Goal: Task Accomplishment & Management: Manage account settings

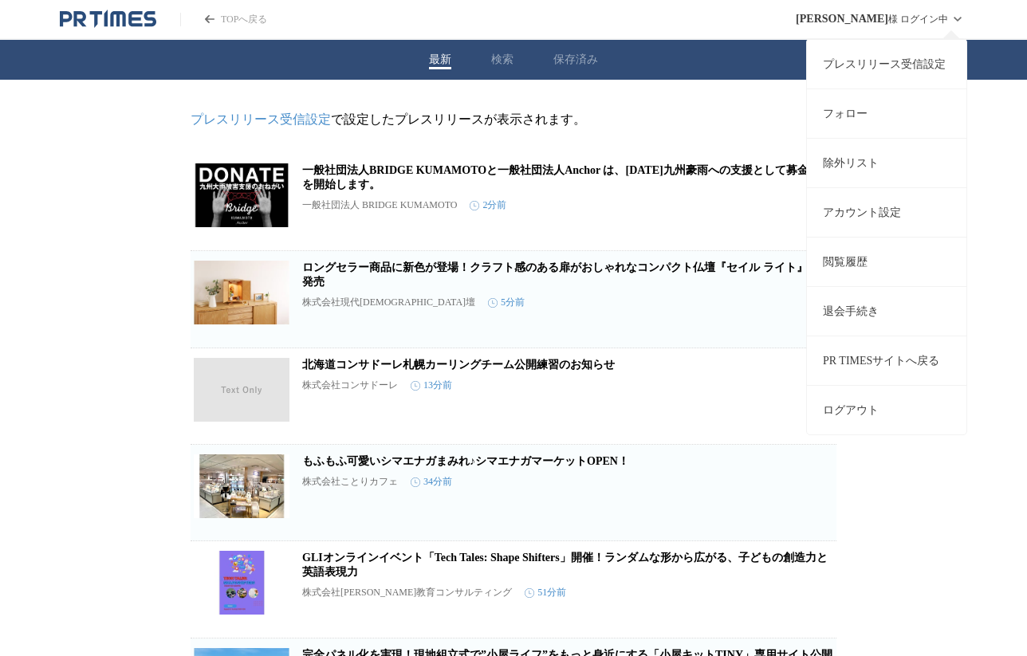
click at [921, 59] on link "プレスリリース受信設定" at bounding box center [887, 63] width 160 height 49
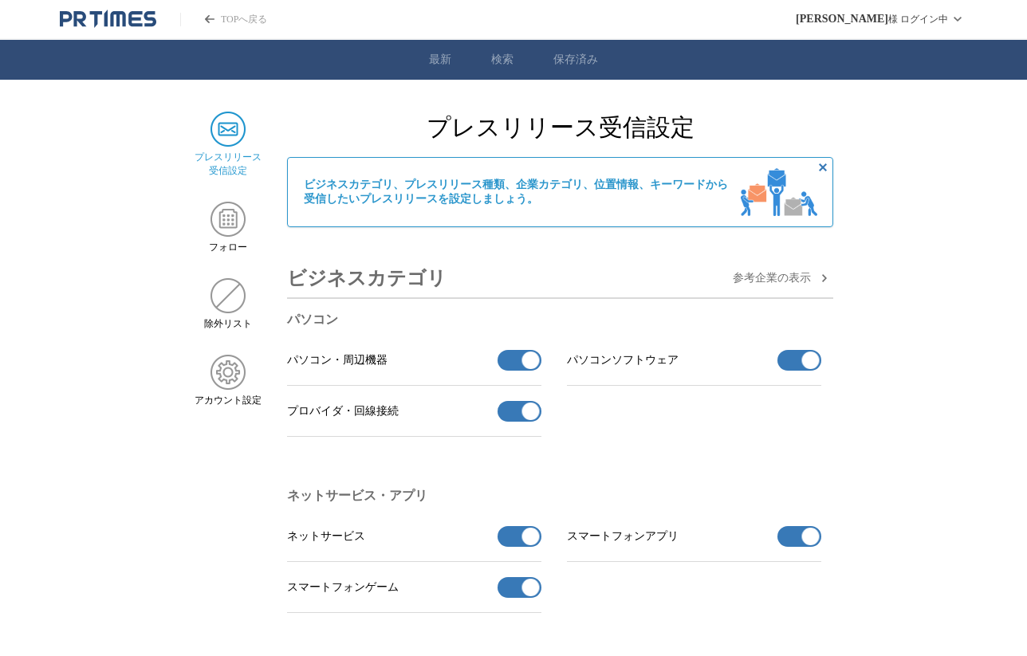
click at [770, 284] on span "参考企業の 表示" at bounding box center [772, 278] width 78 height 14
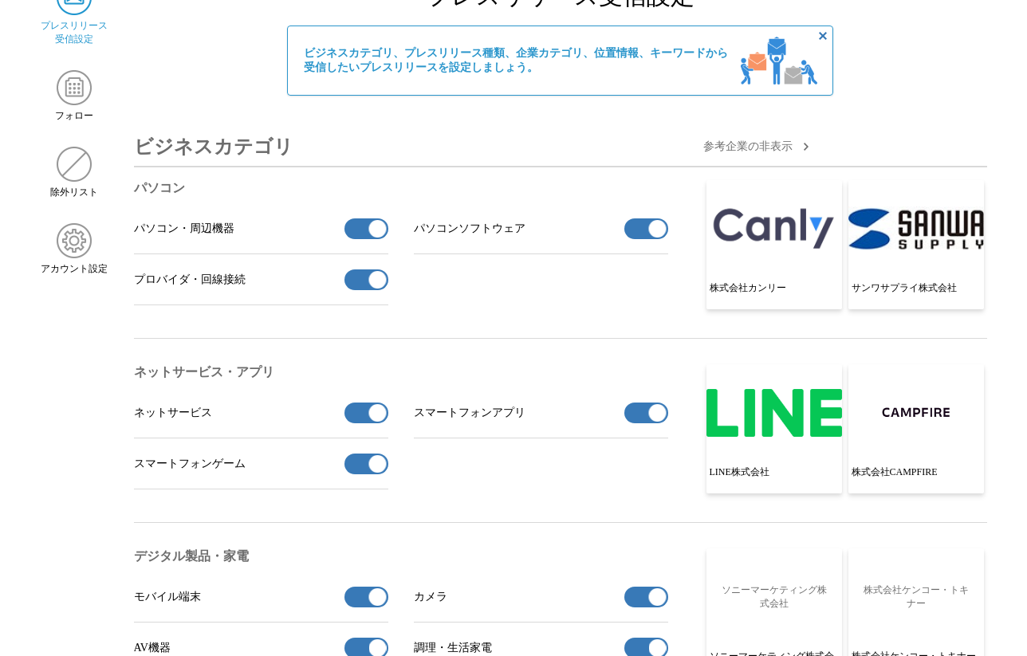
scroll to position [140, 0]
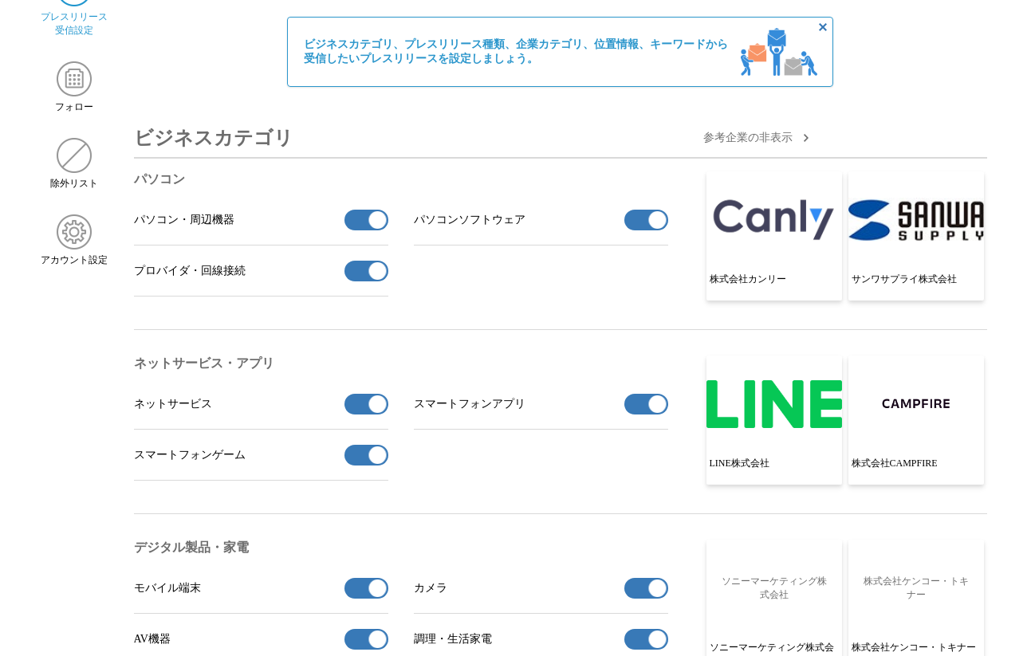
click at [650, 225] on span "button" at bounding box center [657, 220] width 18 height 18
click at [370, 220] on span "button" at bounding box center [377, 220] width 18 height 18
click at [371, 276] on span "button" at bounding box center [377, 271] width 18 height 18
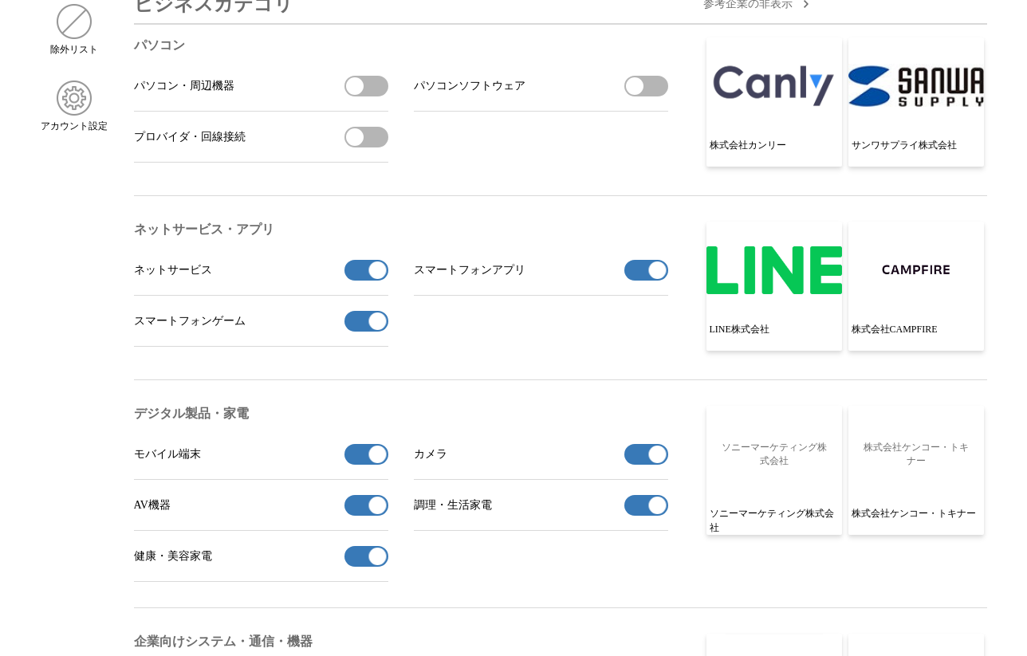
scroll to position [295, 0]
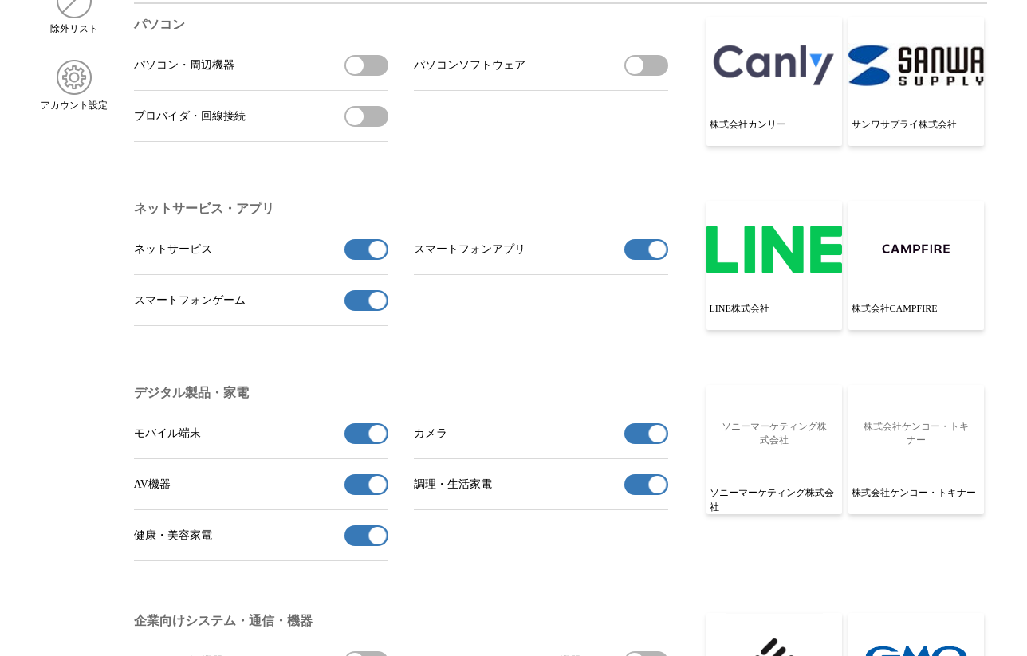
click at [357, 254] on button "ネットサービスの受信を解除" at bounding box center [367, 249] width 44 height 21
click at [362, 311] on button "スマートフォンゲームの受信を解除" at bounding box center [367, 300] width 44 height 21
click at [638, 259] on button "スマートフォンアプリの受信を解除" at bounding box center [647, 249] width 44 height 21
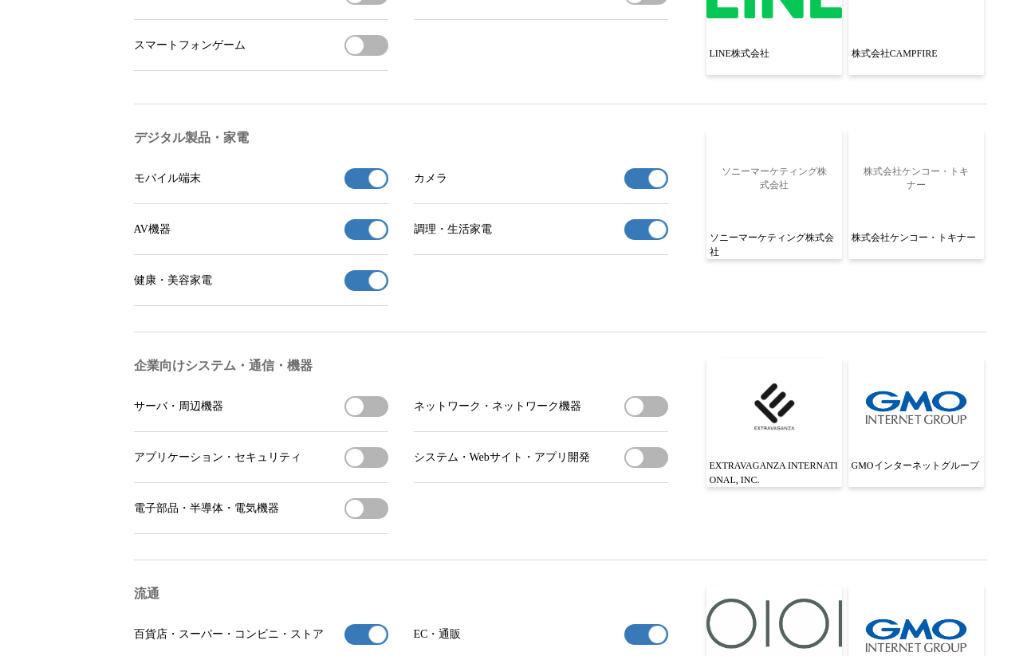
scroll to position [565, 0]
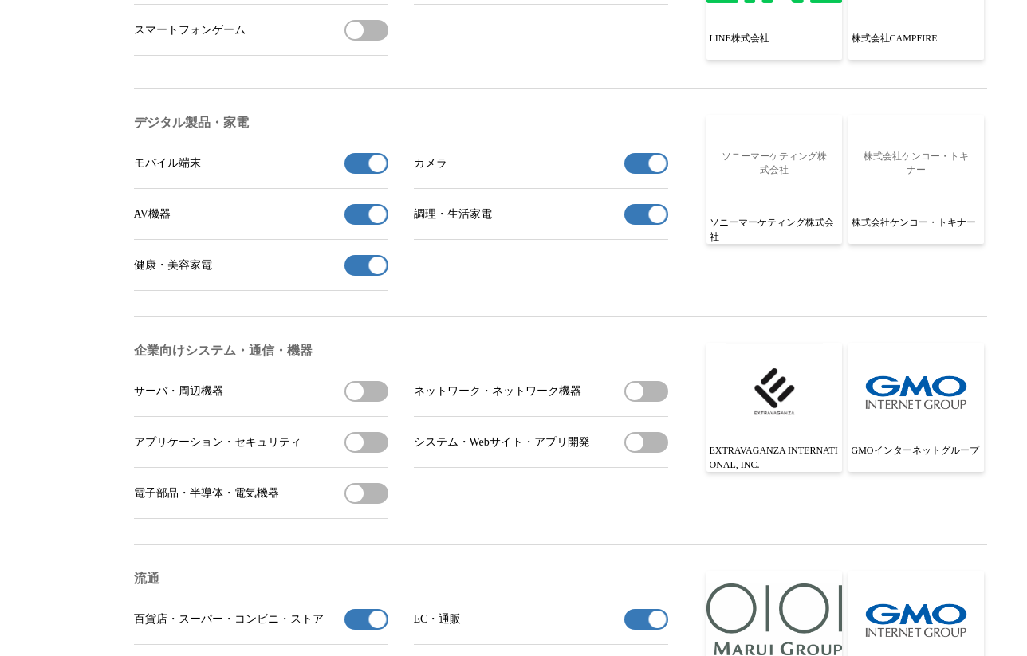
click at [639, 164] on button "カメラの受信を解除" at bounding box center [647, 163] width 44 height 21
click at [645, 215] on button "調理・生活家電の受信を解除" at bounding box center [647, 214] width 44 height 21
click at [369, 221] on span "button" at bounding box center [377, 215] width 18 height 18
click at [368, 276] on button "健康・美容家電の受信を解除" at bounding box center [367, 265] width 44 height 21
click at [365, 219] on button "AV機器を受信する" at bounding box center [367, 214] width 44 height 21
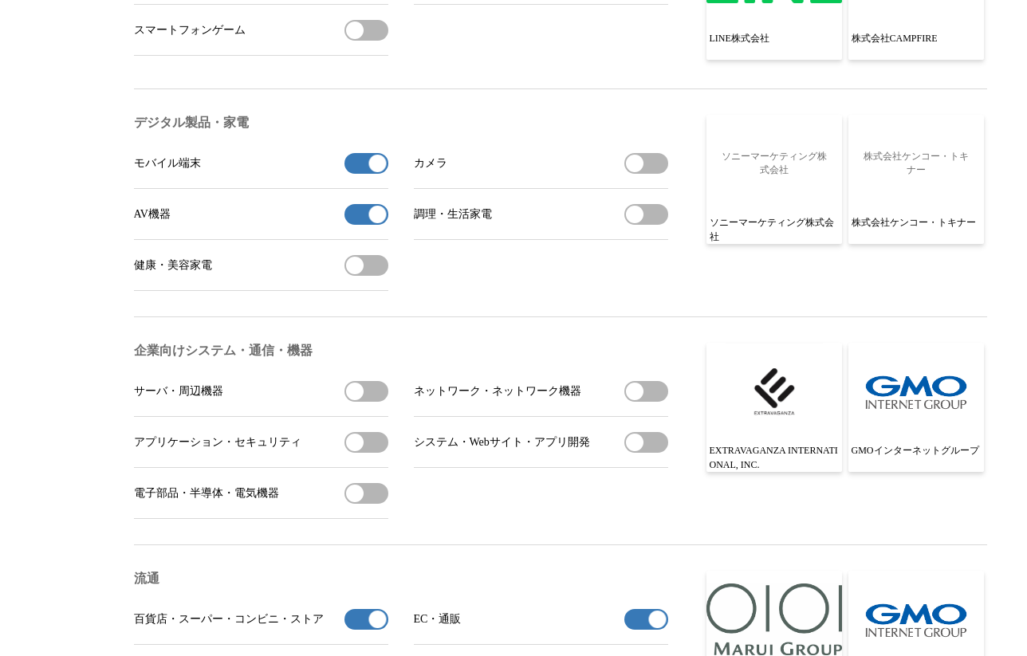
click at [648, 174] on button "カメラを受信する" at bounding box center [647, 163] width 44 height 21
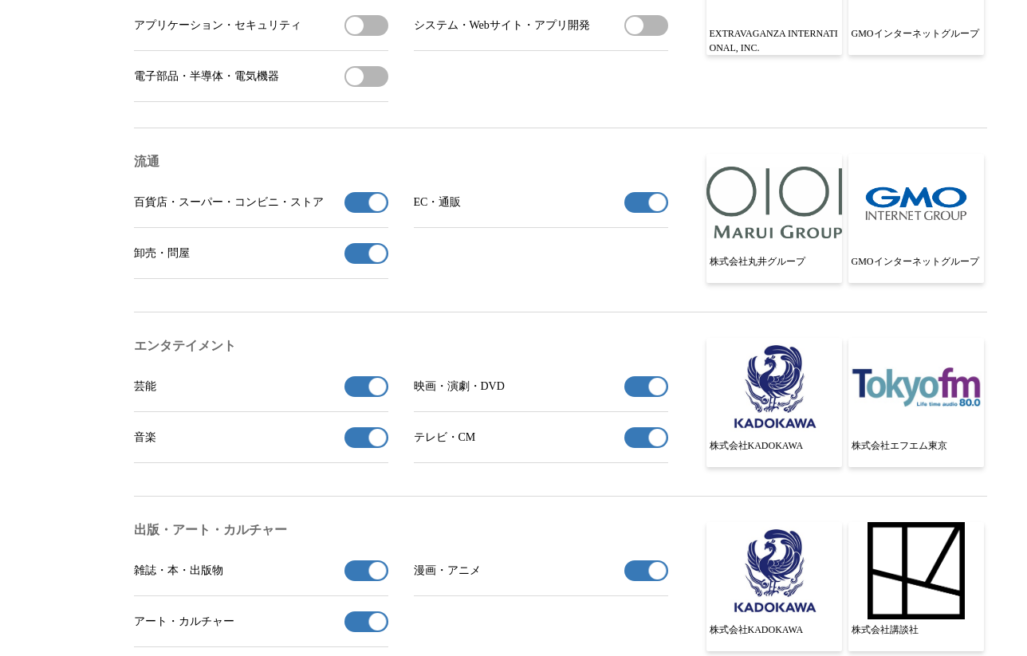
scroll to position [985, 0]
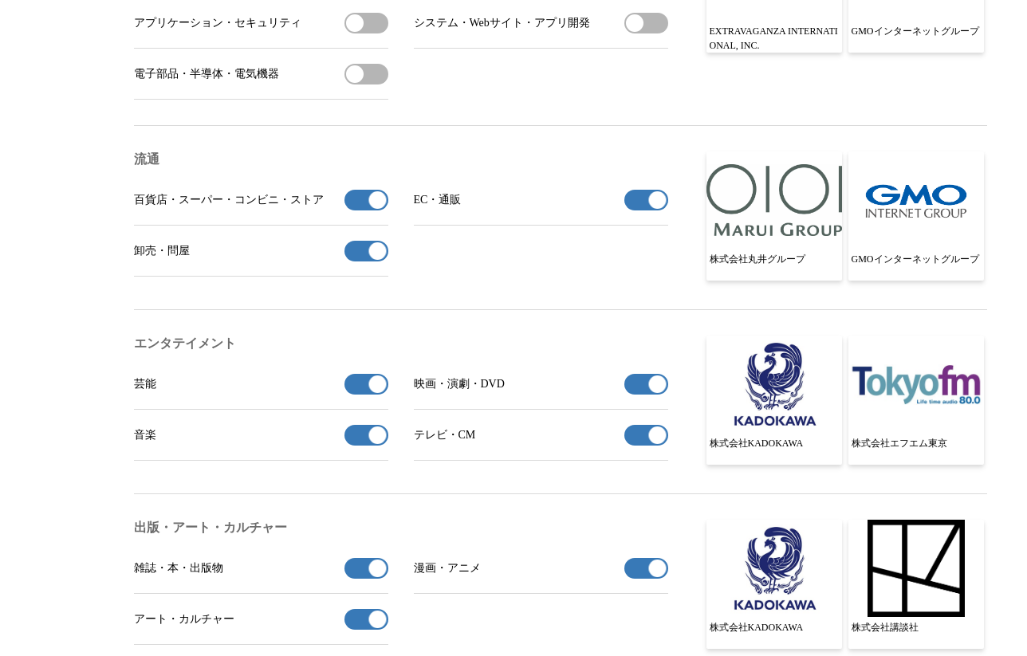
click at [648, 211] on button "EC・通販の受信を解除" at bounding box center [647, 200] width 44 height 21
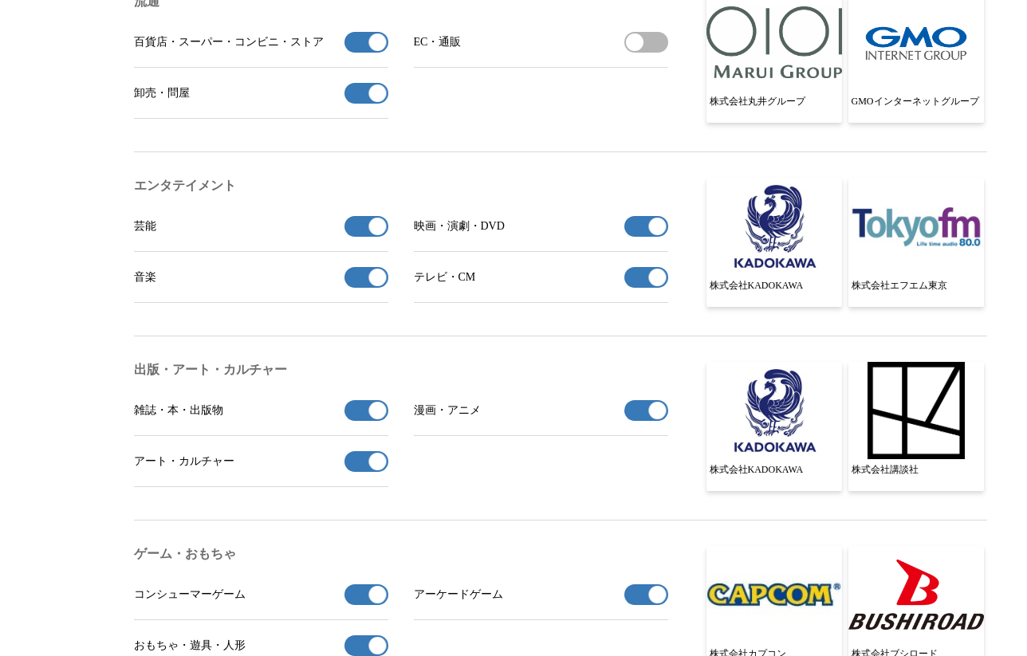
scroll to position [1145, 0]
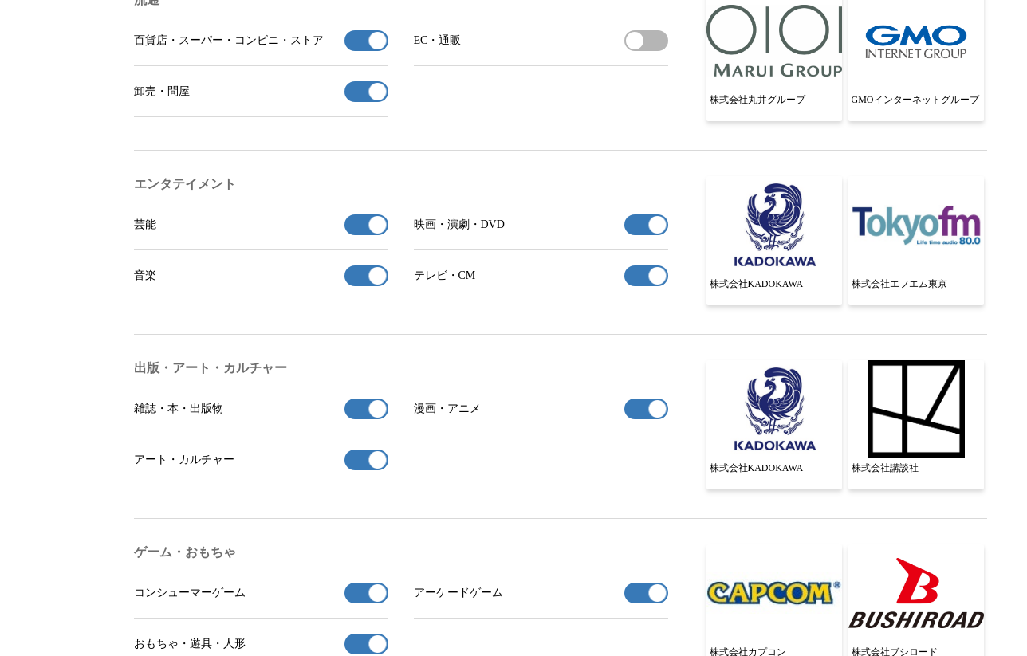
click at [639, 286] on button "テレビ・CMの受信を解除" at bounding box center [647, 276] width 44 height 21
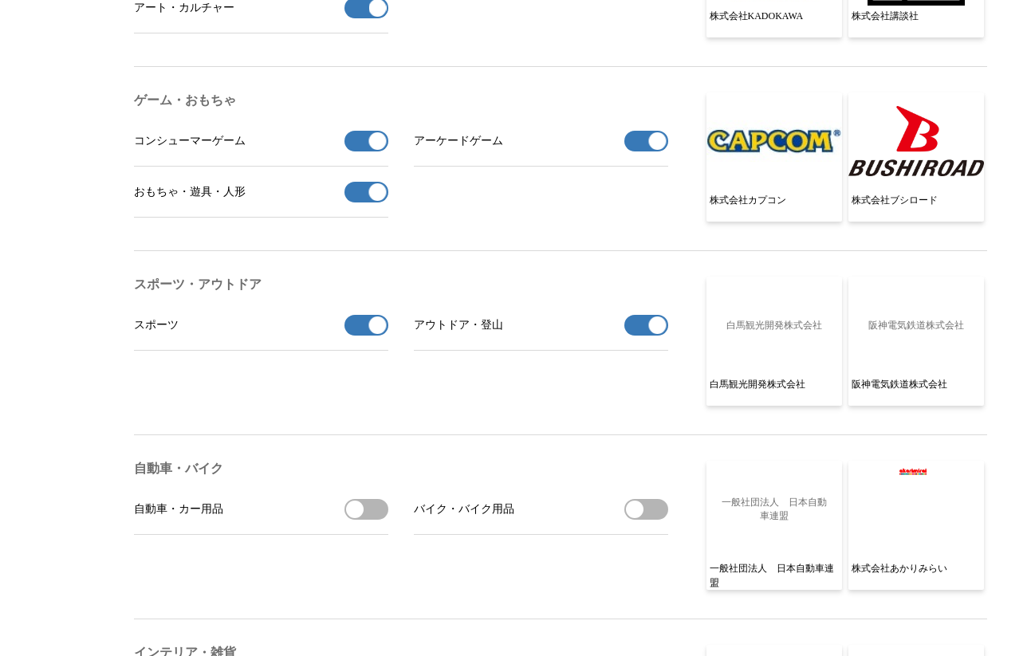
scroll to position [1616, 0]
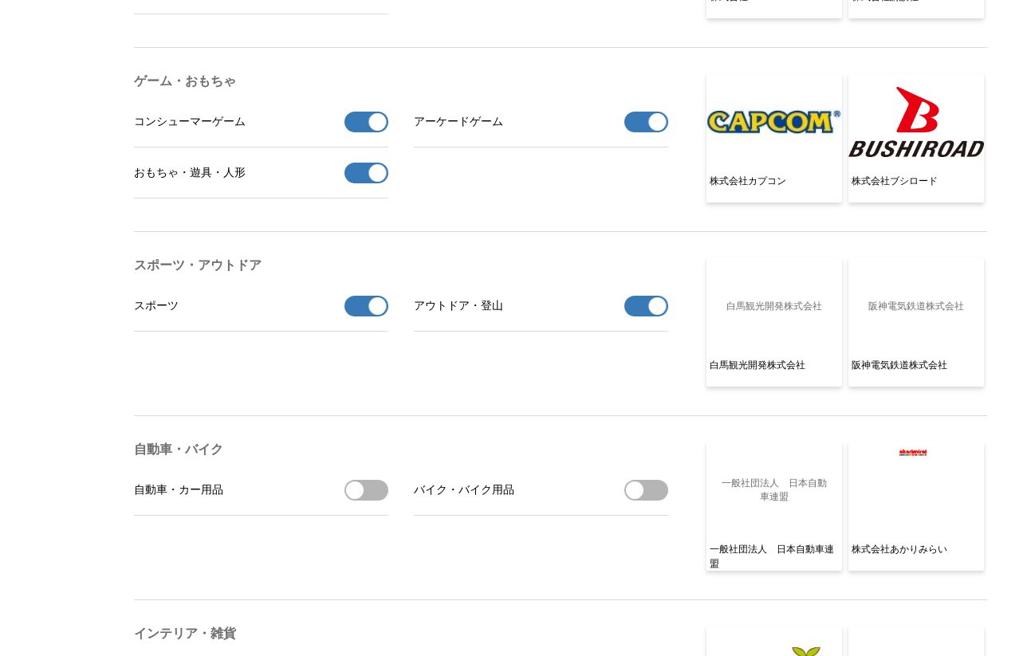
click at [639, 132] on button "アーケードゲームの受信を解除" at bounding box center [647, 122] width 44 height 21
click at [365, 132] on button "コンシューマーゲームの受信を解除" at bounding box center [367, 122] width 44 height 21
click at [364, 183] on button "おもちゃ・遊具・人形の受信を解除" at bounding box center [367, 173] width 44 height 21
click at [358, 317] on button "スポーツの受信を解除" at bounding box center [367, 306] width 44 height 21
click at [644, 317] on button "アウトドア・登山の受信を解除" at bounding box center [647, 306] width 44 height 21
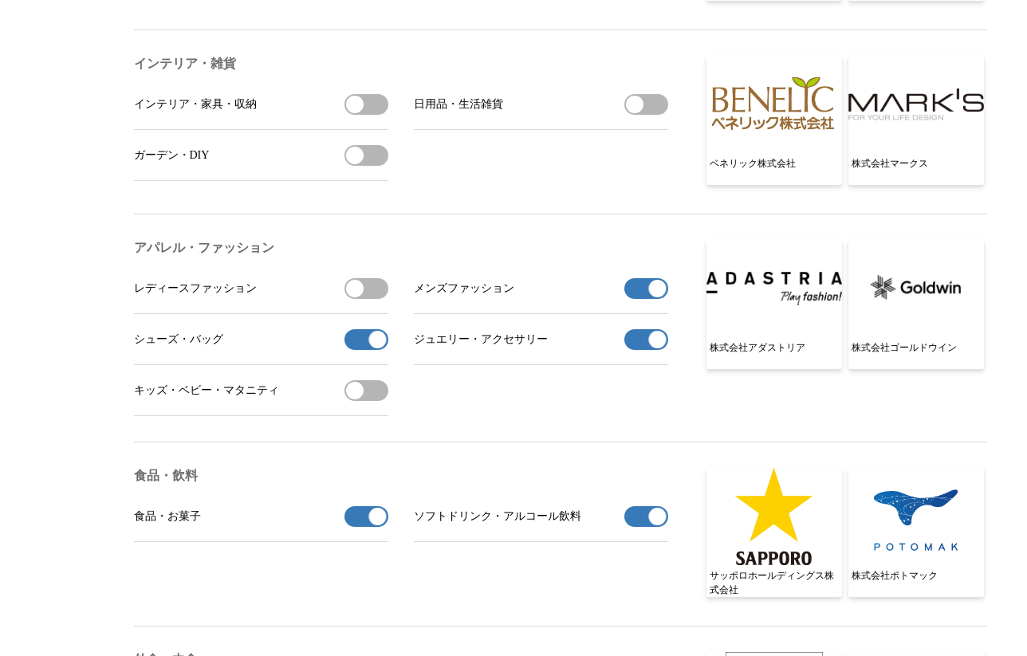
scroll to position [2196, 0]
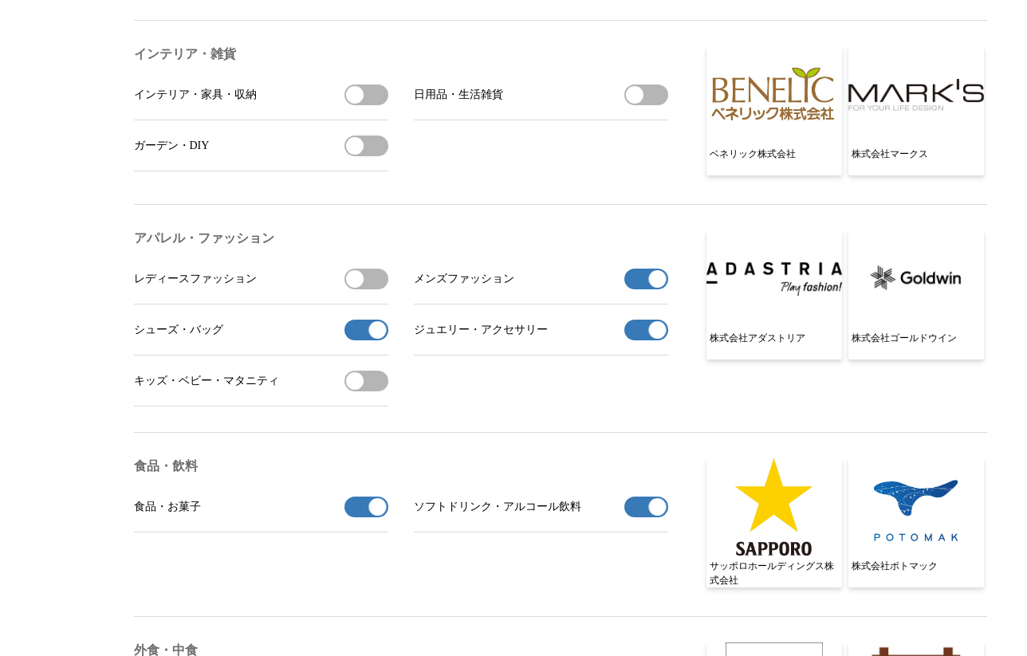
click at [638, 341] on button "[PERSON_NAME]の受信を解除" at bounding box center [647, 330] width 44 height 21
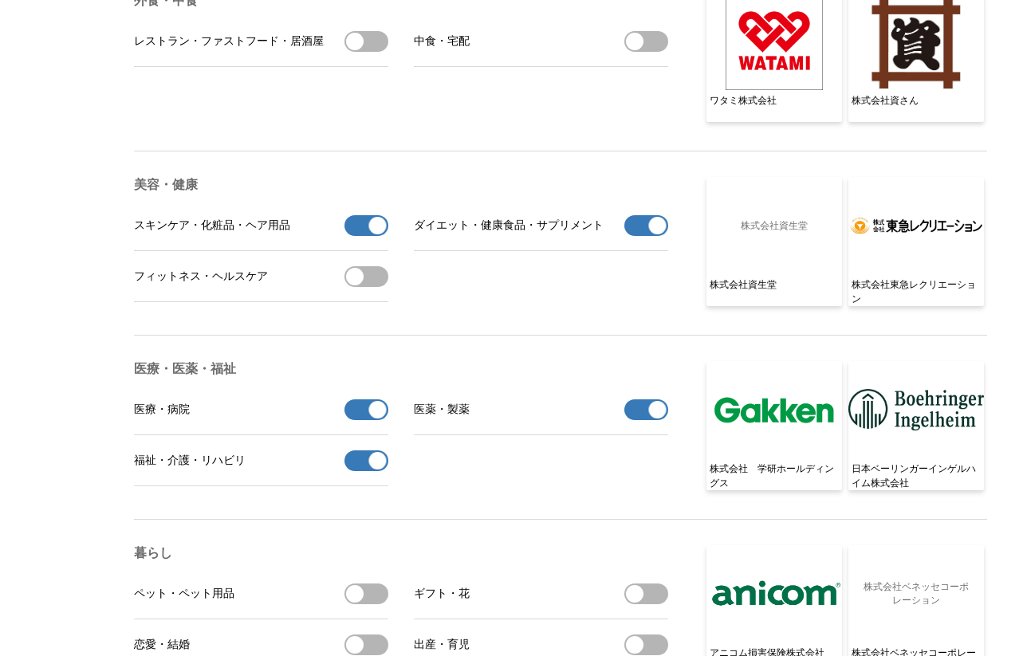
scroll to position [2847, 0]
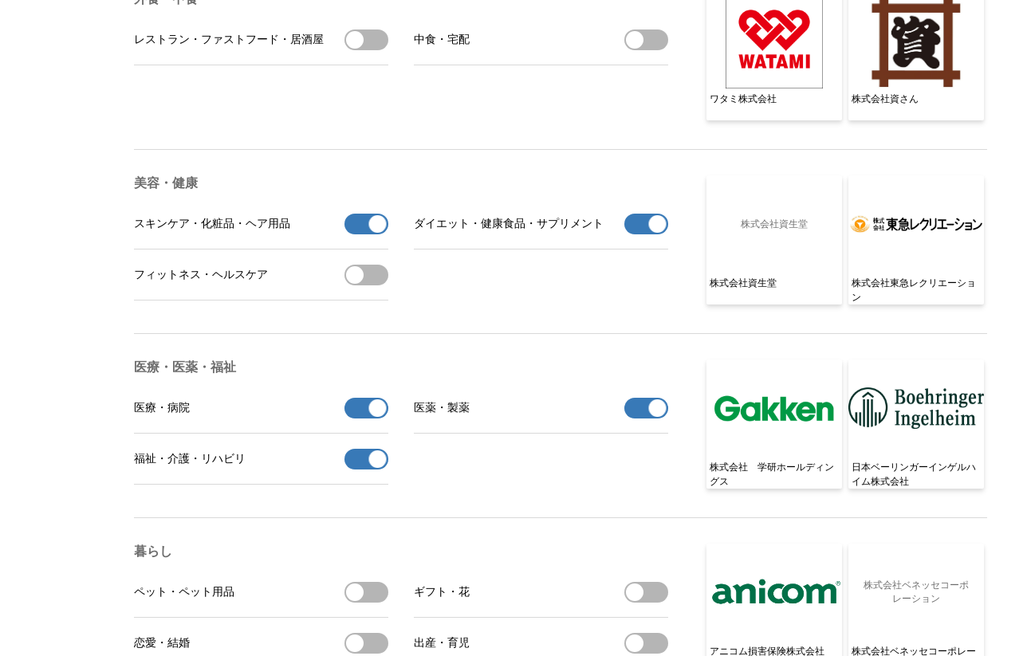
click at [362, 234] on button "スキンケア・化粧品・ヘア用品の受信を解除" at bounding box center [367, 224] width 44 height 21
click at [640, 234] on button "ダイエット・健康食品・サプリメントの受信を解除" at bounding box center [647, 224] width 44 height 21
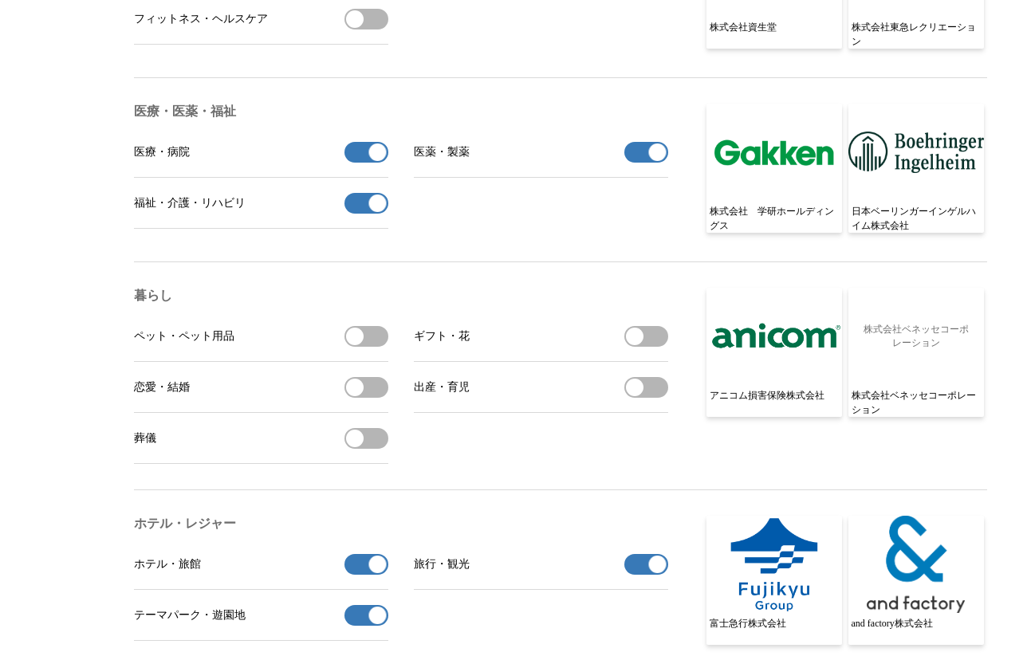
scroll to position [3115, 0]
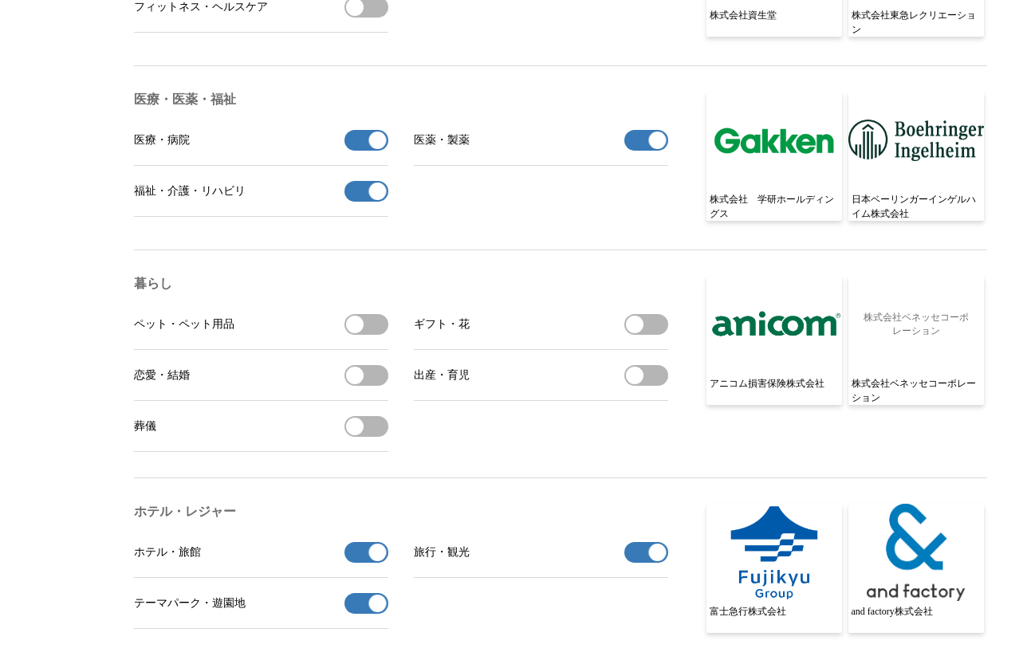
click at [369, 202] on button "福祉・介護・リハビリの受信を解除" at bounding box center [367, 191] width 44 height 21
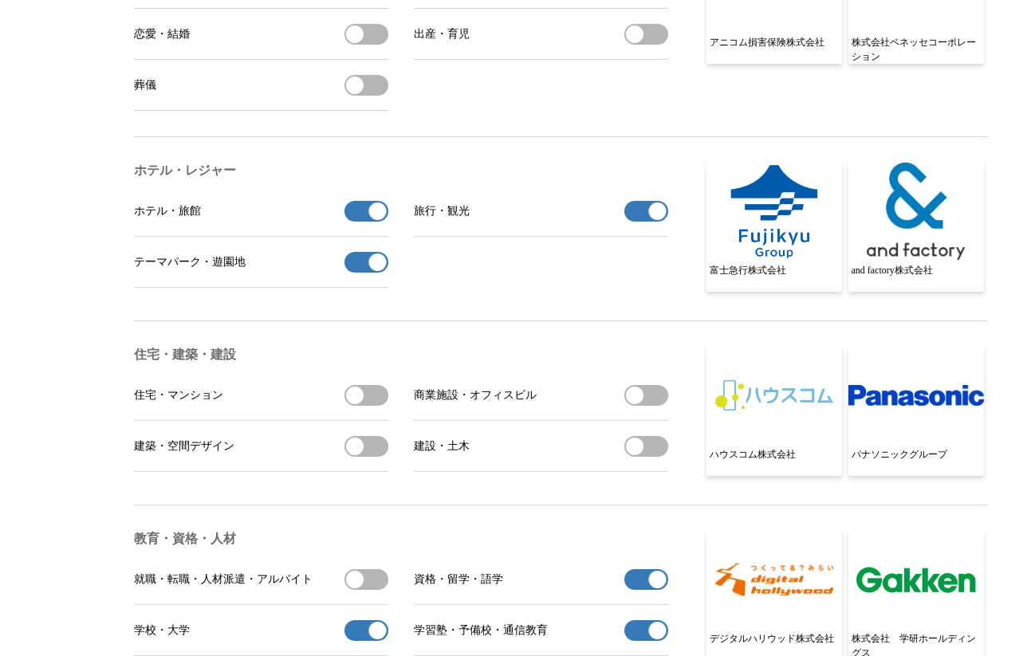
scroll to position [3493, 0]
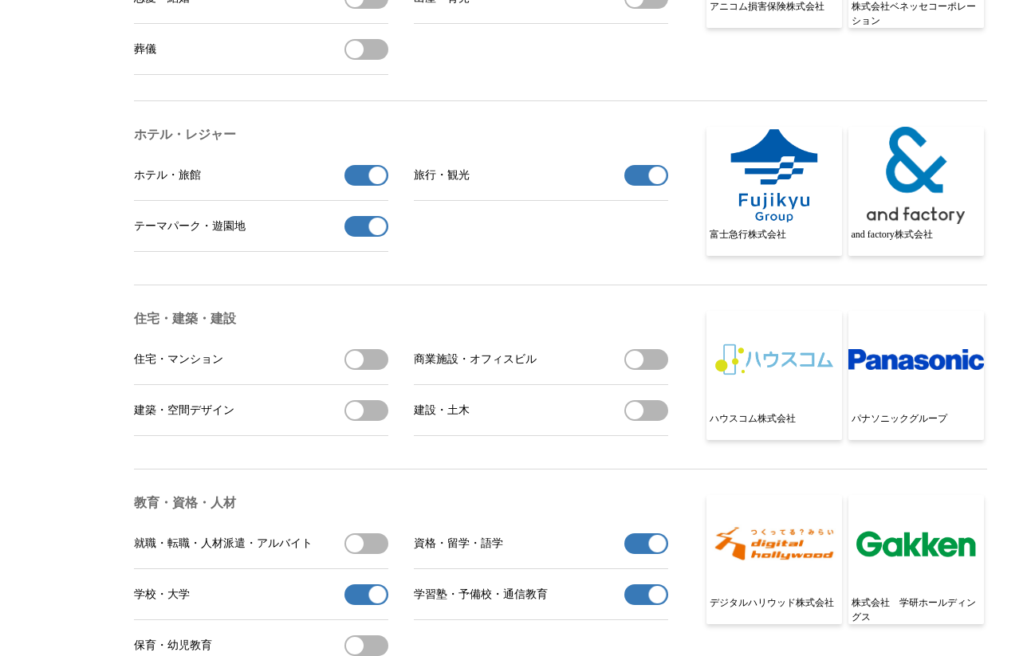
click at [357, 237] on button "テーマパーク・遊園地の受信を解除" at bounding box center [367, 226] width 44 height 21
click at [357, 186] on button "ホテル・旅館の受信を解除" at bounding box center [367, 175] width 44 height 21
click at [636, 186] on button "旅行・観光の受信を解除" at bounding box center [647, 175] width 44 height 21
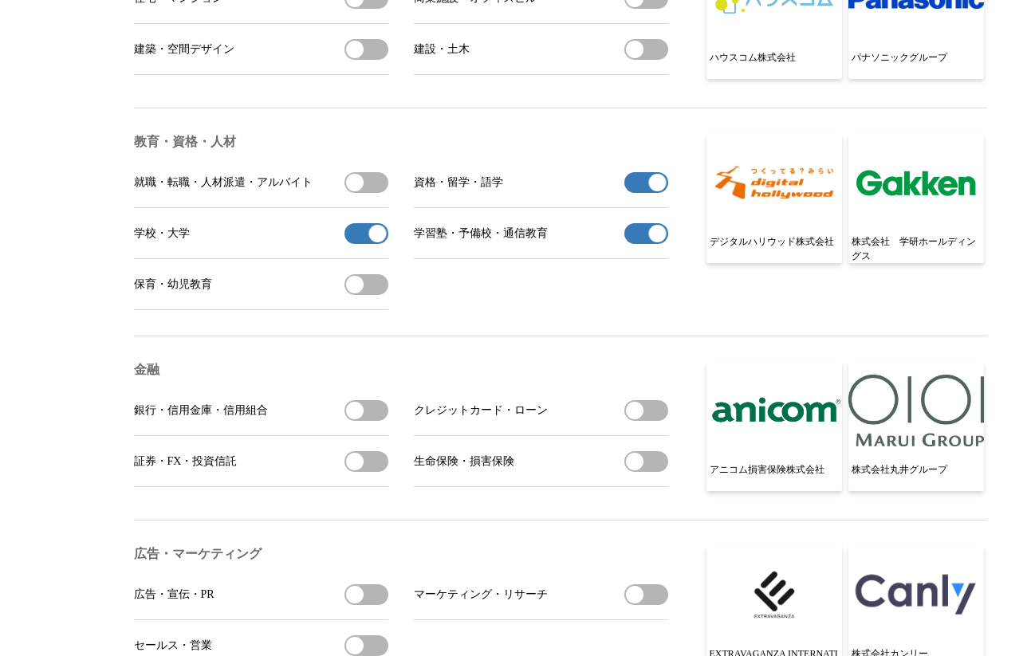
scroll to position [3856, 0]
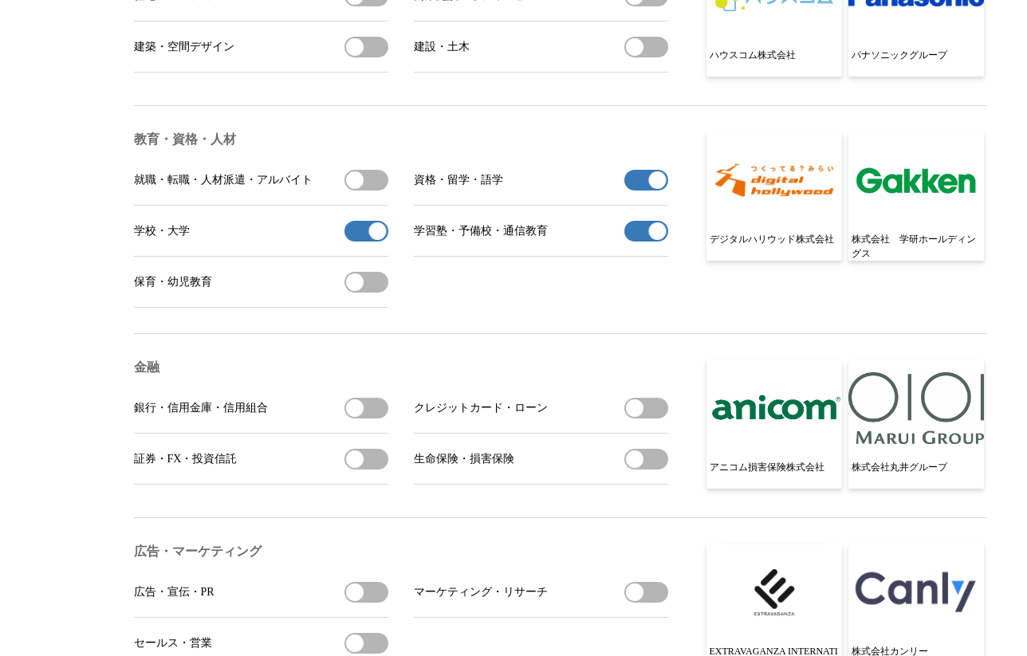
click at [648, 191] on button "資格・留学・語学の受信を解除" at bounding box center [647, 180] width 44 height 21
click at [644, 242] on button "学習塾・予備校・通信教育の受信を解除" at bounding box center [647, 231] width 44 height 21
click at [365, 242] on button "学校・大学の受信を解除" at bounding box center [367, 231] width 44 height 21
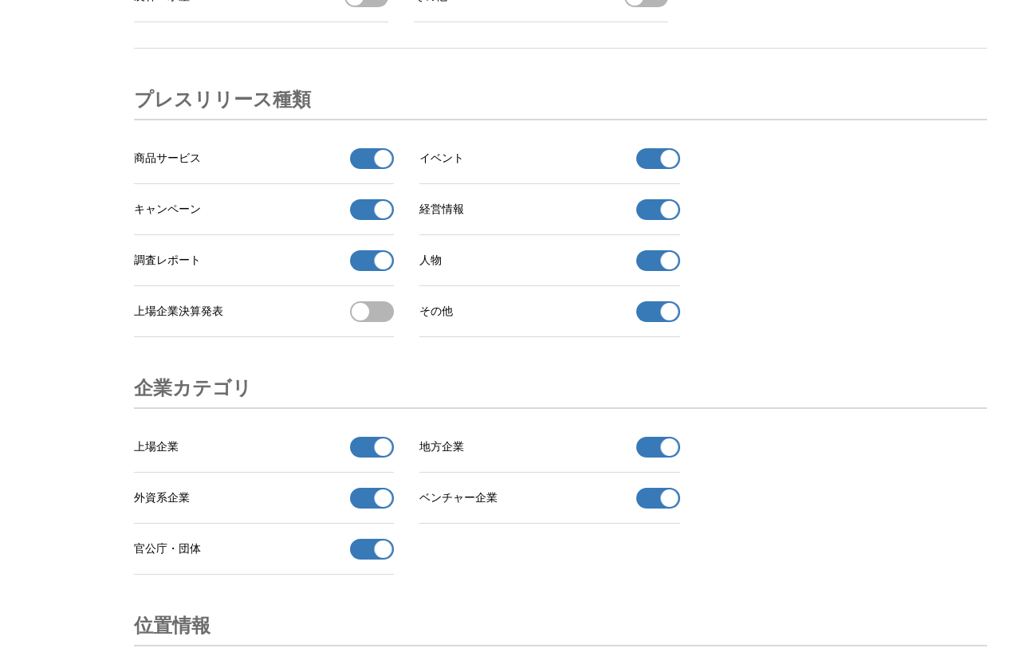
scroll to position [5494, 0]
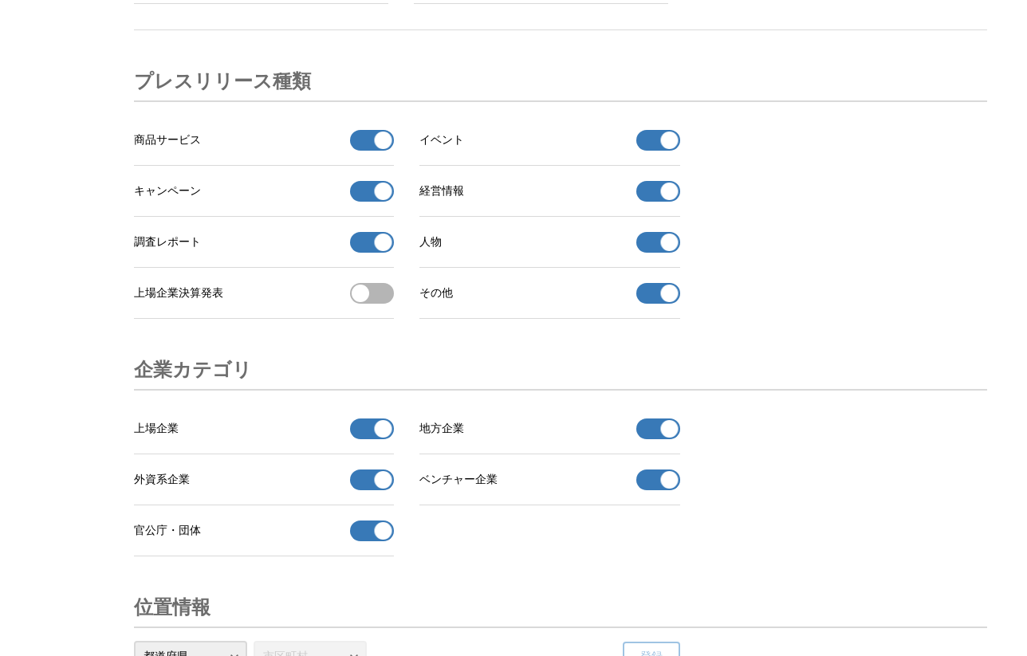
click at [657, 304] on button "その他 の受信を解除" at bounding box center [658, 293] width 44 height 21
click at [653, 253] on button "人物の受信を解除" at bounding box center [658, 242] width 44 height 21
click at [653, 202] on button "経営情報の受信を解除" at bounding box center [658, 191] width 44 height 21
click at [644, 151] on button "イベントの受信を解除" at bounding box center [658, 140] width 44 height 21
click at [368, 253] on button "調査レポートの受信を解除" at bounding box center [372, 242] width 44 height 21
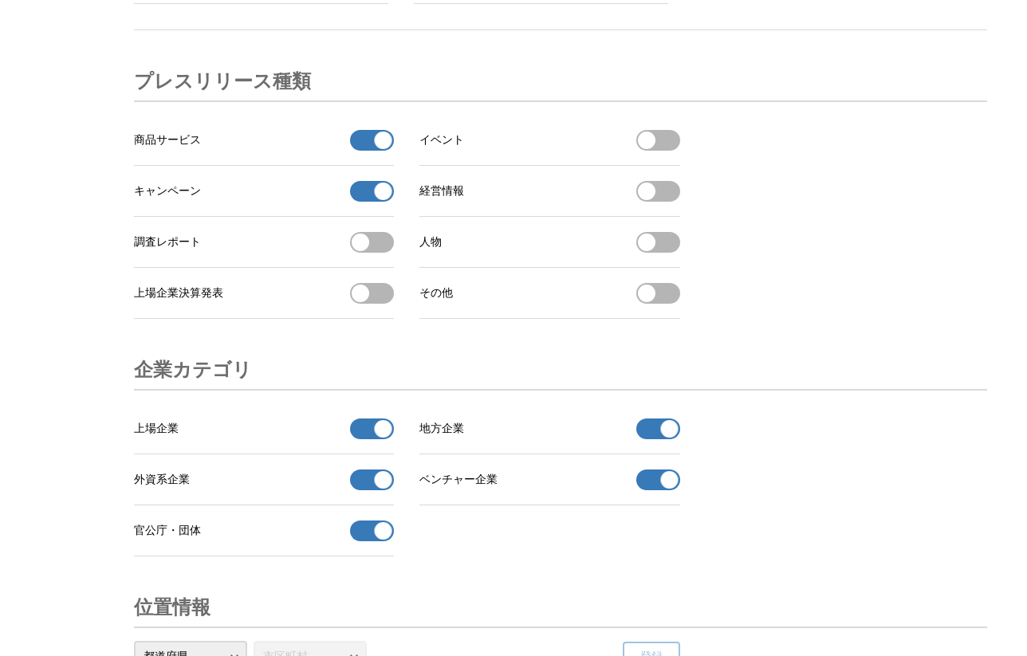
click at [368, 202] on button "キャンペーンの受信を解除" at bounding box center [372, 191] width 44 height 21
click at [369, 253] on button "調査レポートを受信する" at bounding box center [372, 242] width 44 height 21
click at [657, 202] on button "経営情報を受信する" at bounding box center [658, 191] width 44 height 21
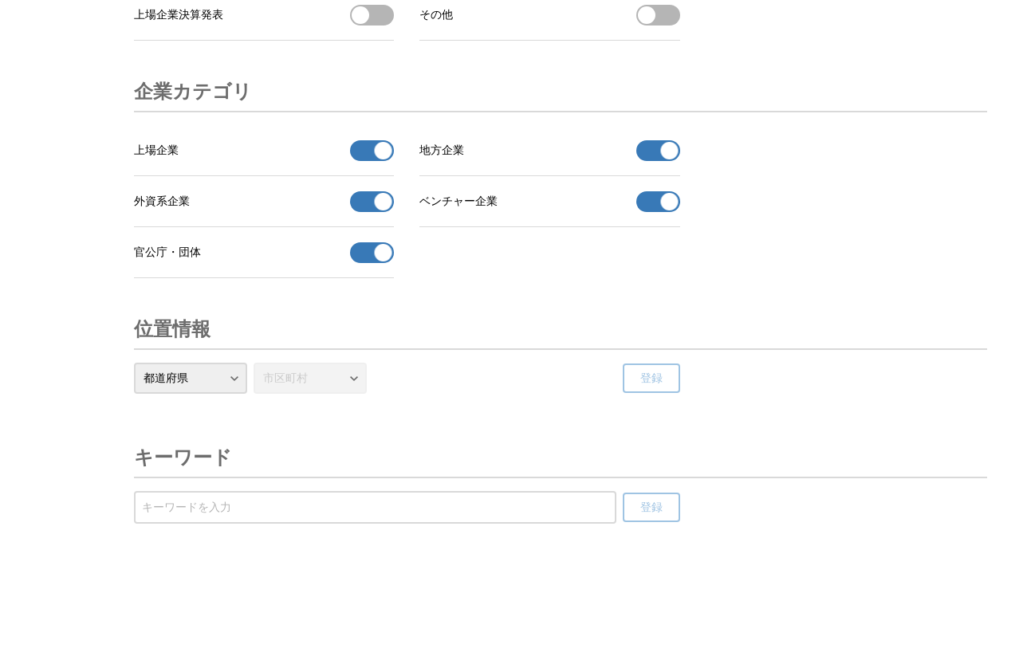
scroll to position [5822, 0]
